Goal: Use online tool/utility

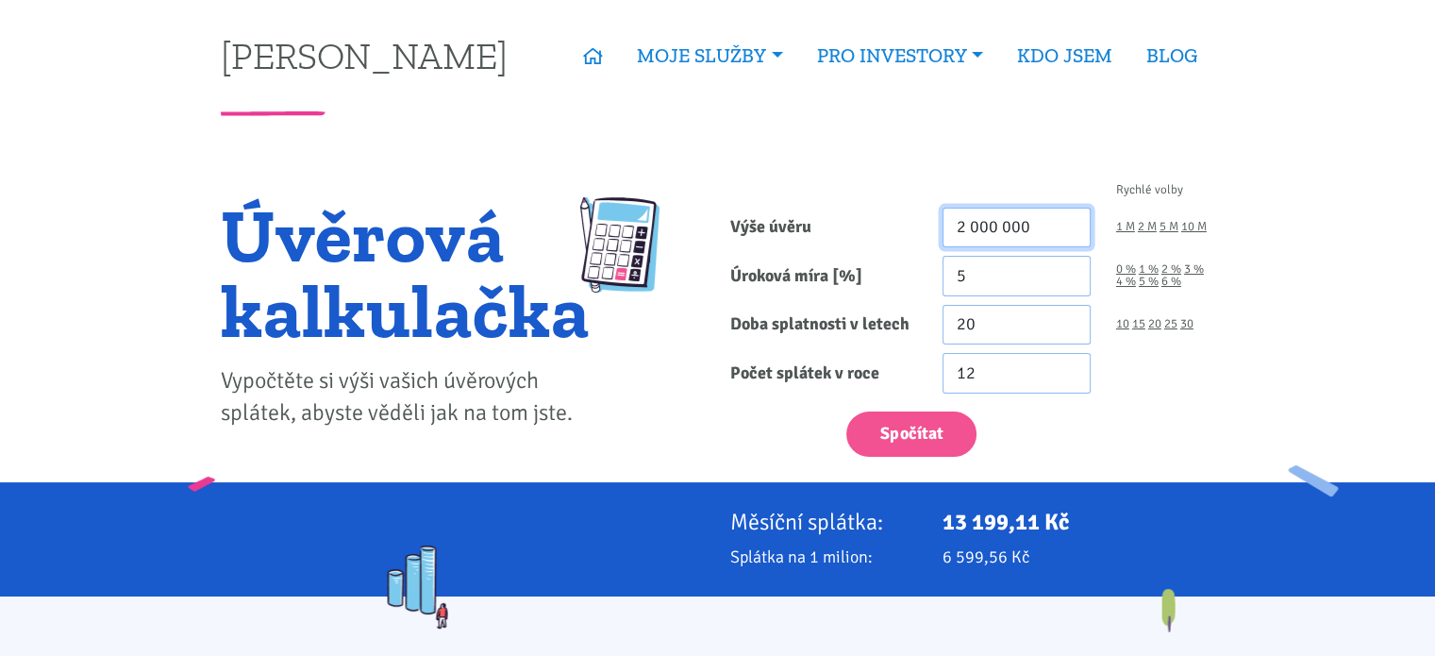
click at [1064, 233] on input "2 000 000" at bounding box center [1017, 228] width 148 height 41
drag, startPoint x: 965, startPoint y: 222, endPoint x: 914, endPoint y: 223, distance: 51.0
click at [914, 223] on div "Výše úvěru 2 000 000 1 M 2 M 5 M 10 M" at bounding box center [973, 228] width 510 height 41
type input "4 000 000"
click at [1189, 324] on link "30" at bounding box center [1186, 324] width 13 height 12
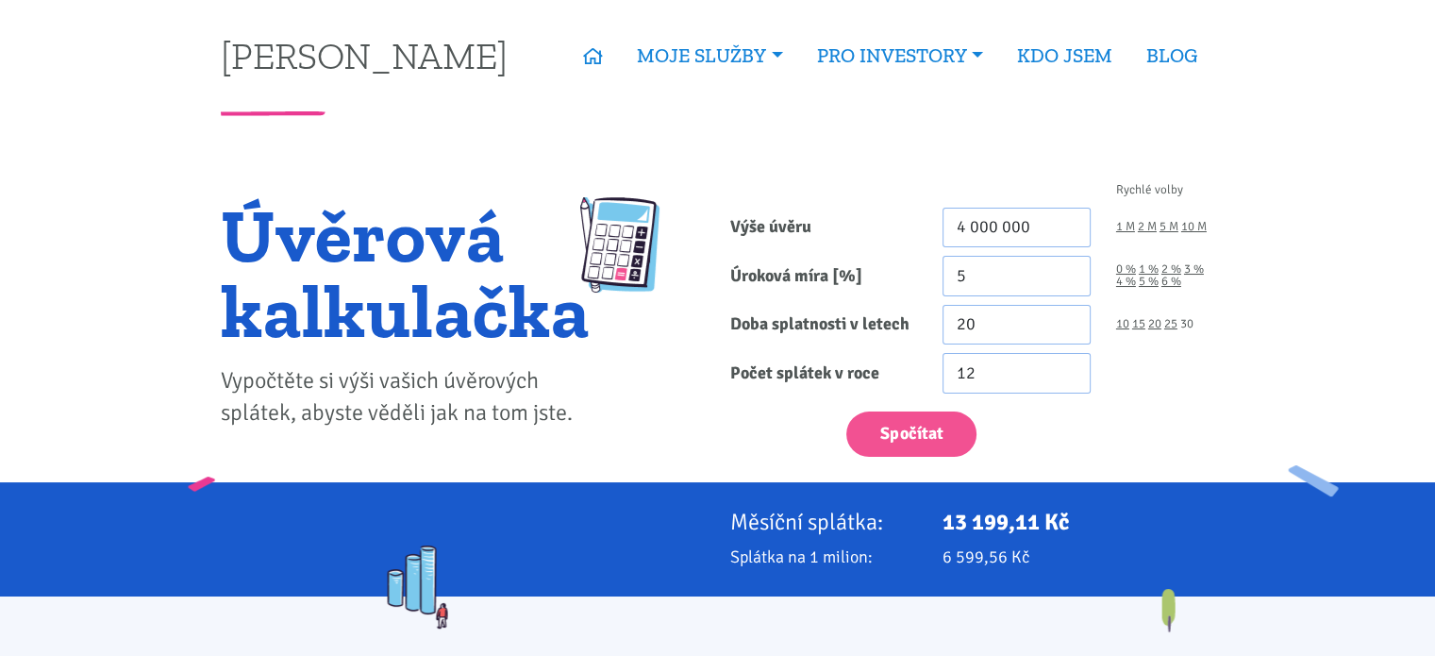
type input "30"
click at [958, 272] on input "5" at bounding box center [1017, 276] width 148 height 41
type input "4.5"
click at [846, 411] on button "Spočítat" at bounding box center [911, 434] width 130 height 46
type input "4000000"
